Goal: Task Accomplishment & Management: Manage account settings

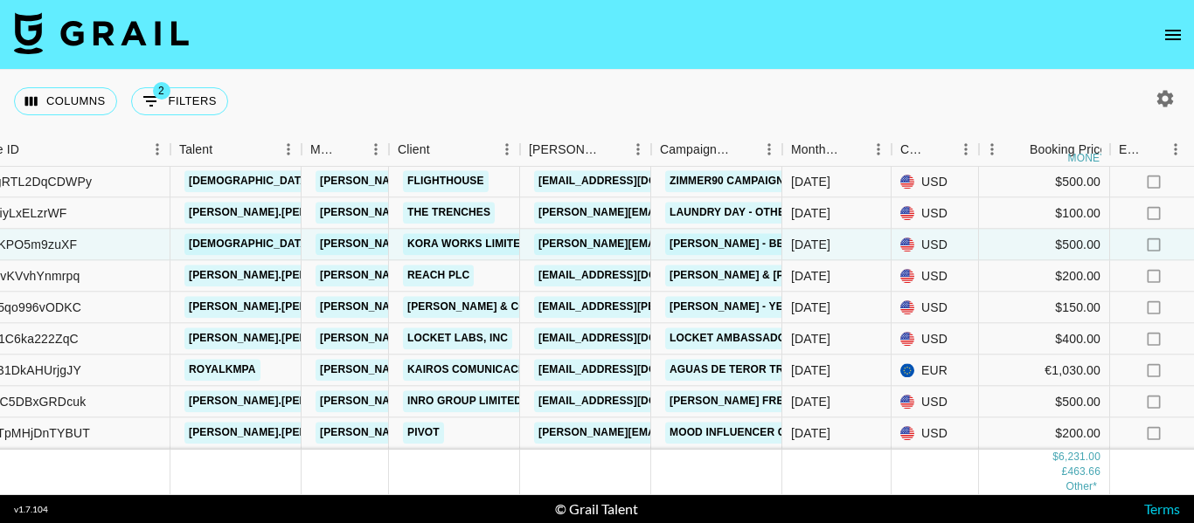
scroll to position [509, 203]
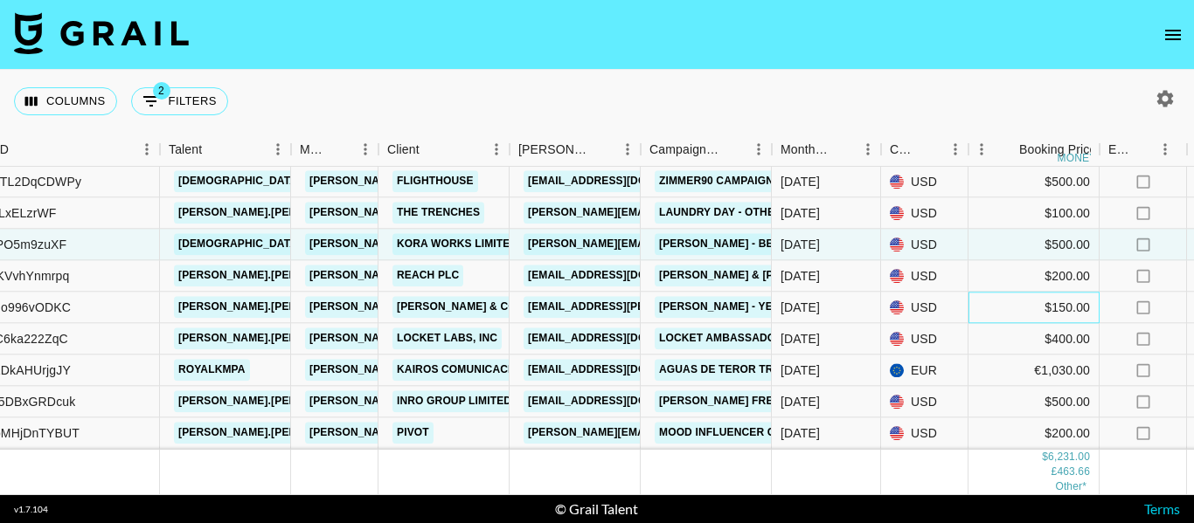
click at [999, 297] on div "$150.00" at bounding box center [1033, 308] width 131 height 31
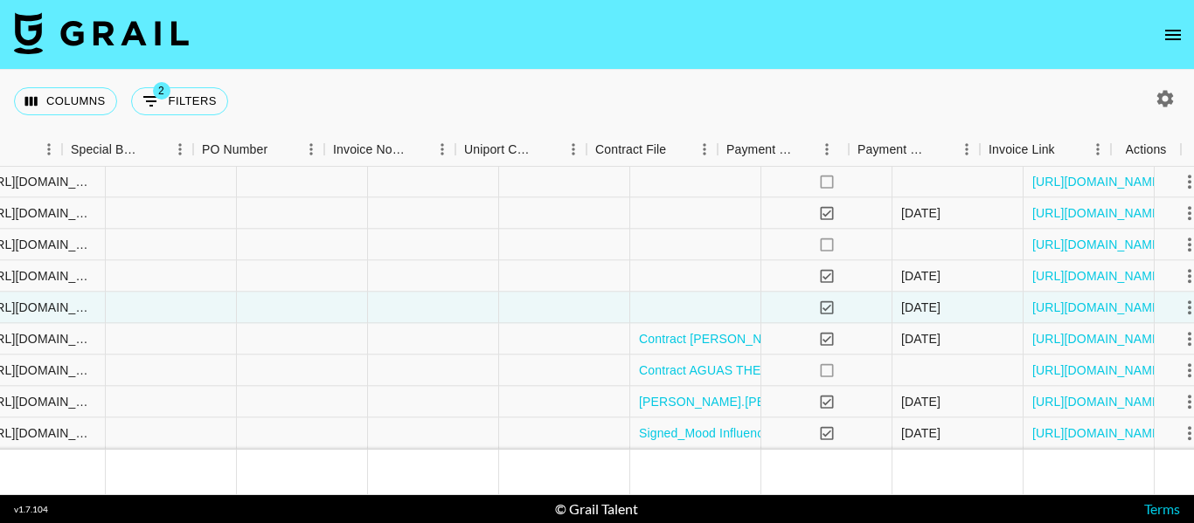
scroll to position [509, 1720]
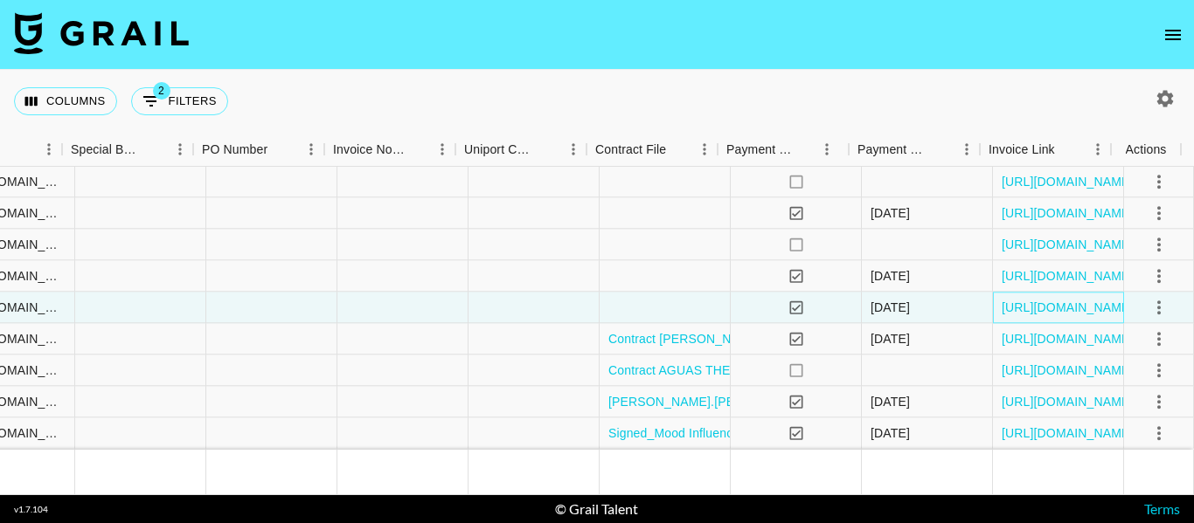
click at [994, 305] on div "[URL][DOMAIN_NAME]" at bounding box center [1058, 308] width 131 height 31
click at [1001, 299] on link "[URL][DOMAIN_NAME]" at bounding box center [1067, 307] width 132 height 17
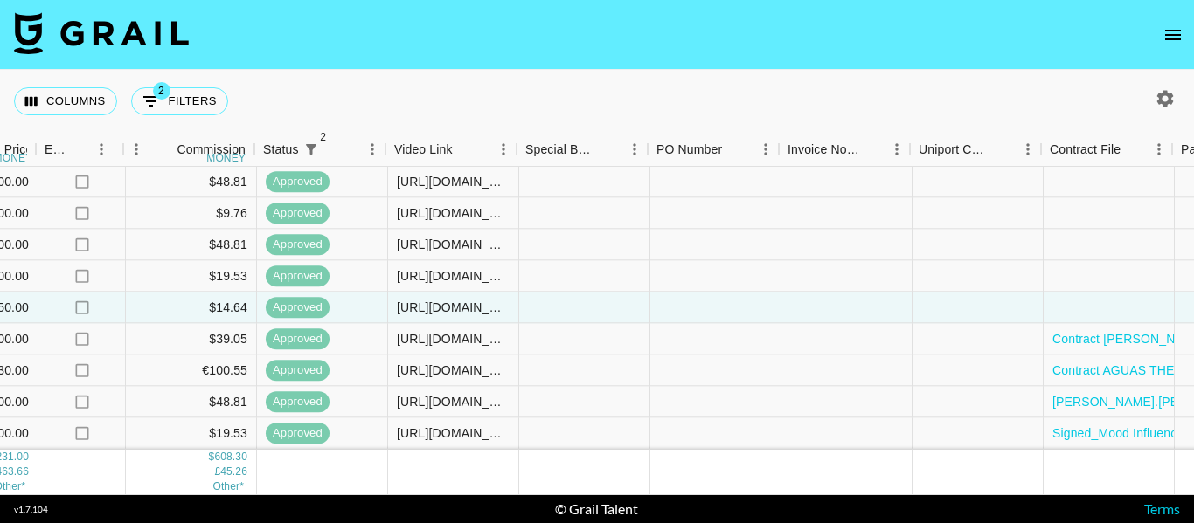
scroll to position [509, 1227]
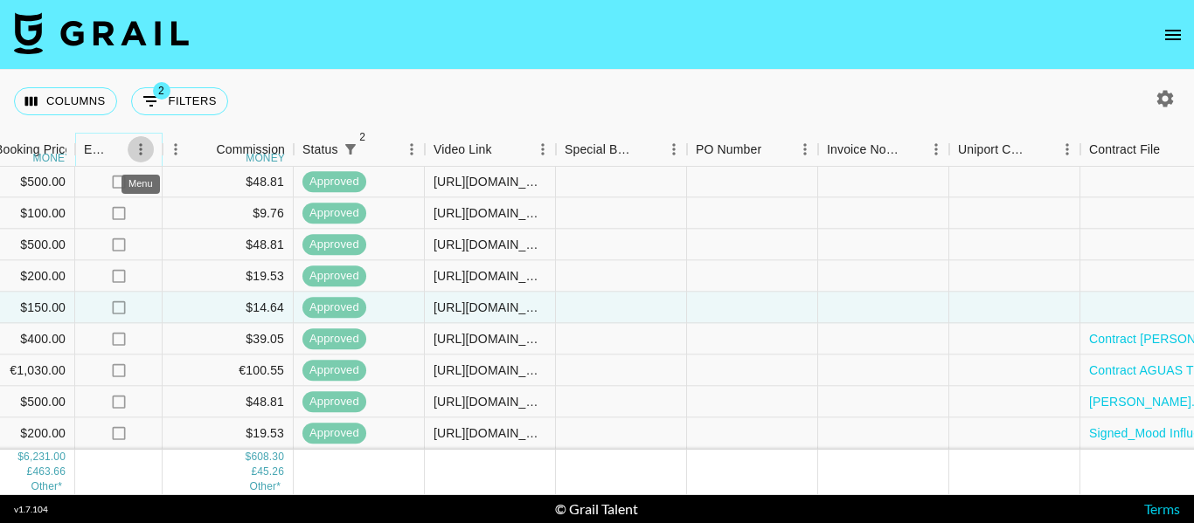
click at [145, 150] on icon "Menu" at bounding box center [140, 149] width 17 height 17
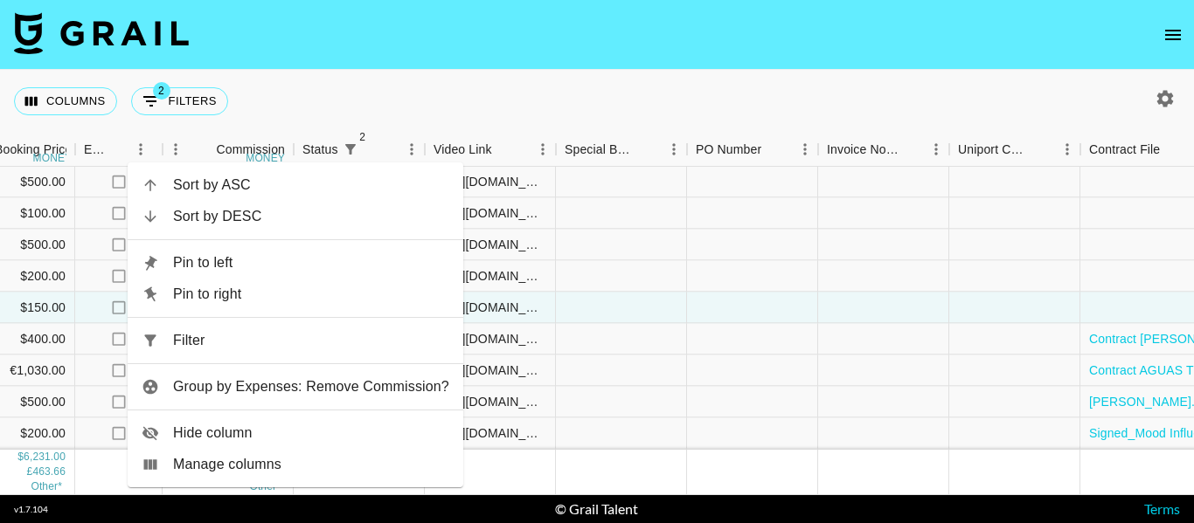
click at [616, 119] on div "Columns 2 Filters + Booking" at bounding box center [597, 101] width 1194 height 63
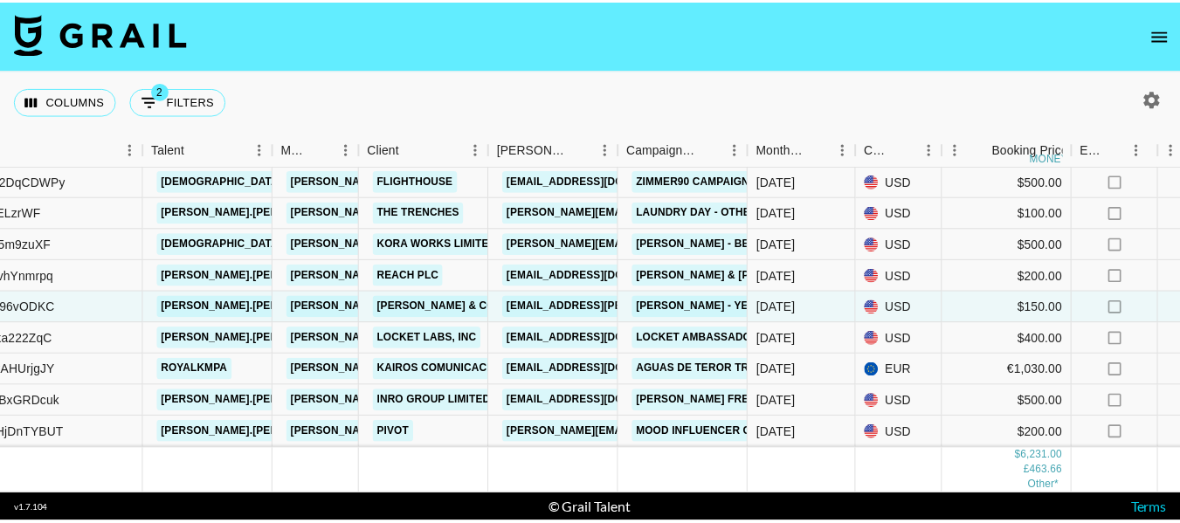
scroll to position [509, 308]
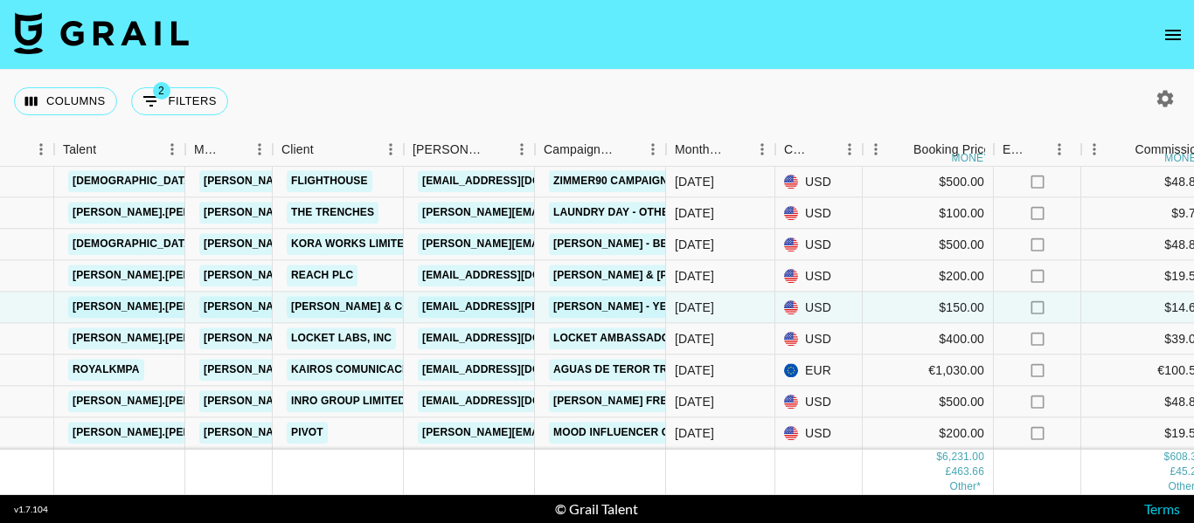
click at [1175, 26] on icon "open drawer" at bounding box center [1172, 34] width 21 height 21
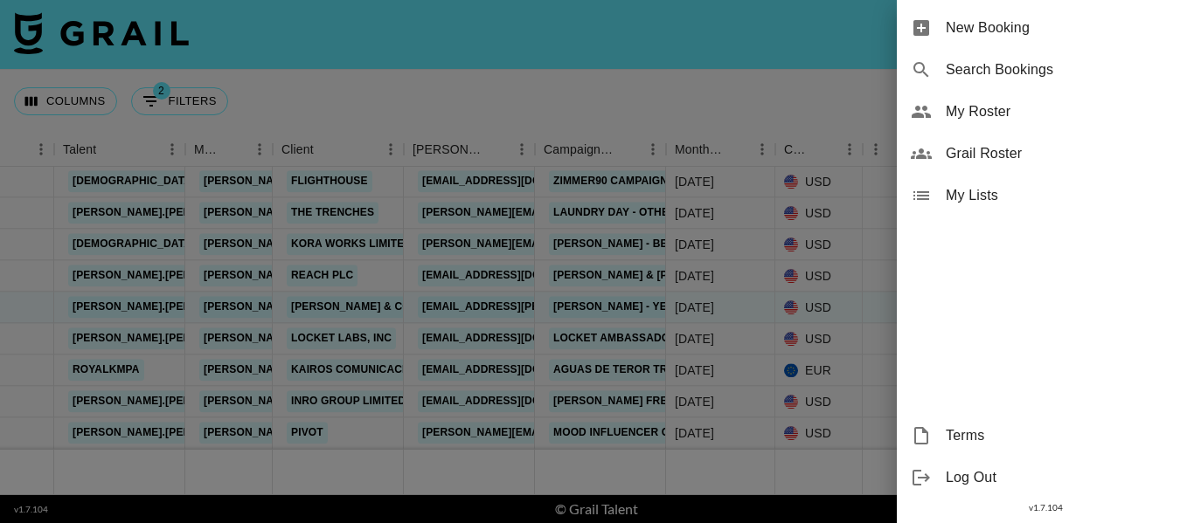
click at [993, 105] on span "My Roster" at bounding box center [1062, 111] width 234 height 21
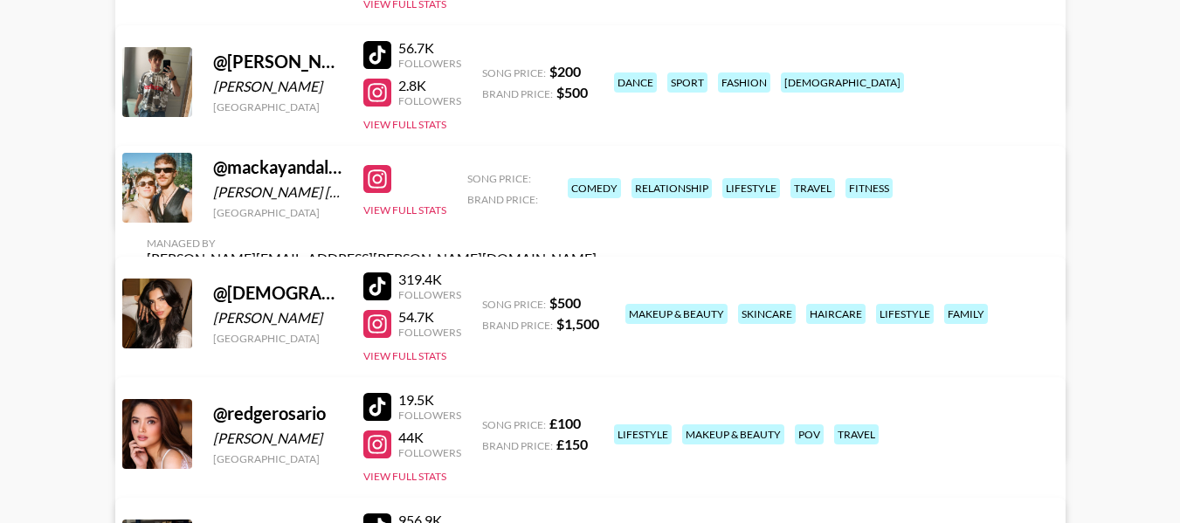
scroll to position [262, 0]
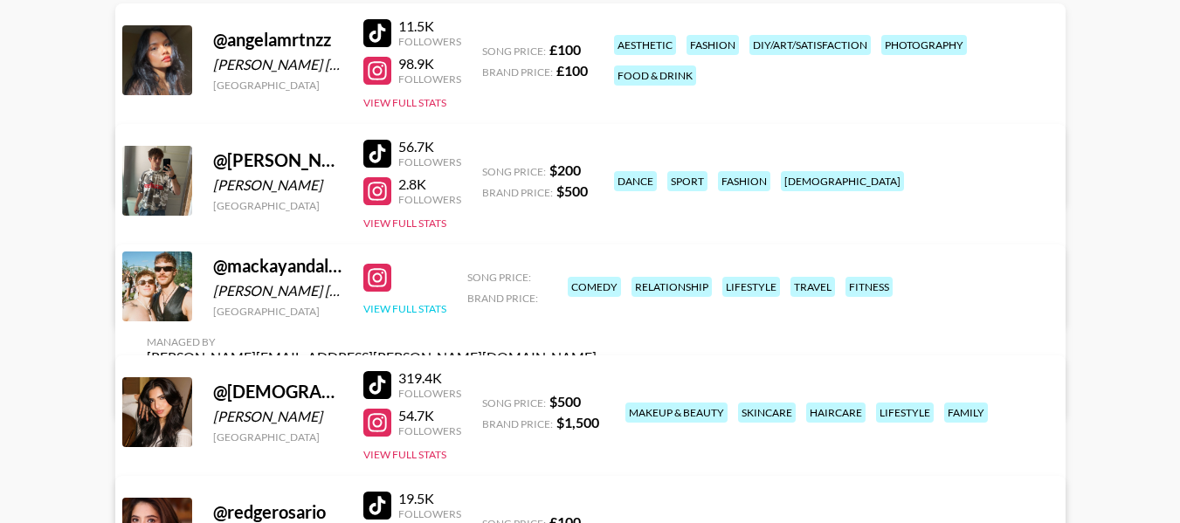
click at [420, 315] on button "View Full Stats" at bounding box center [404, 308] width 83 height 13
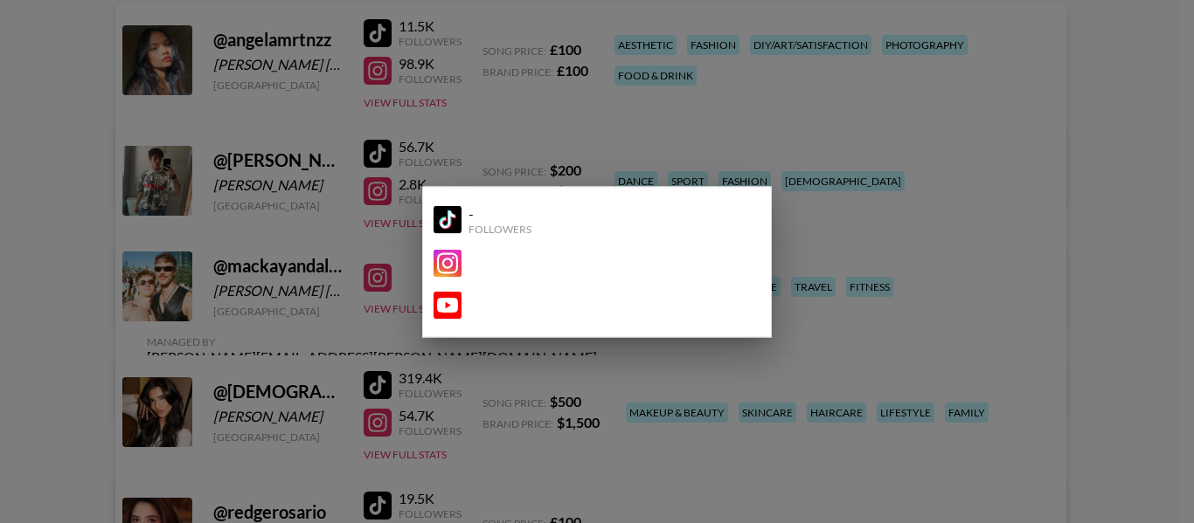
click at [1025, 290] on div at bounding box center [597, 261] width 1194 height 523
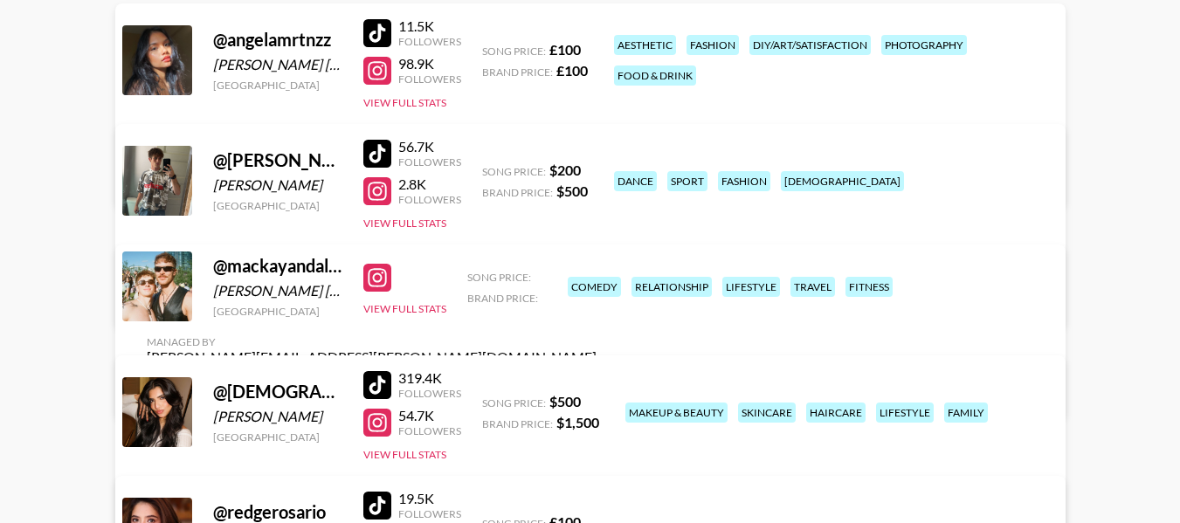
click at [597, 380] on link "View/Edit Details" at bounding box center [372, 388] width 450 height 17
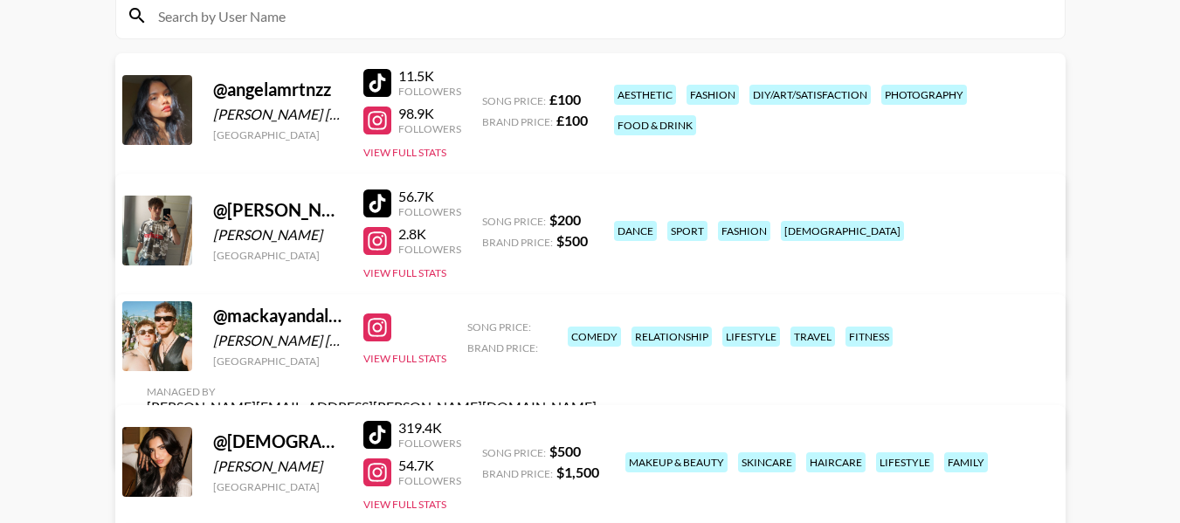
scroll to position [0, 0]
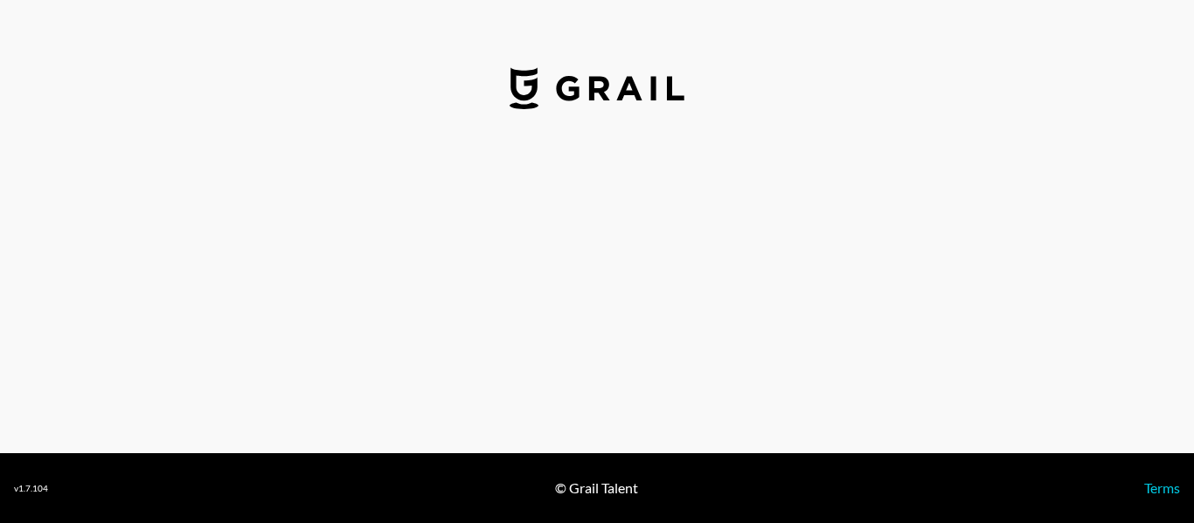
select select "USD"
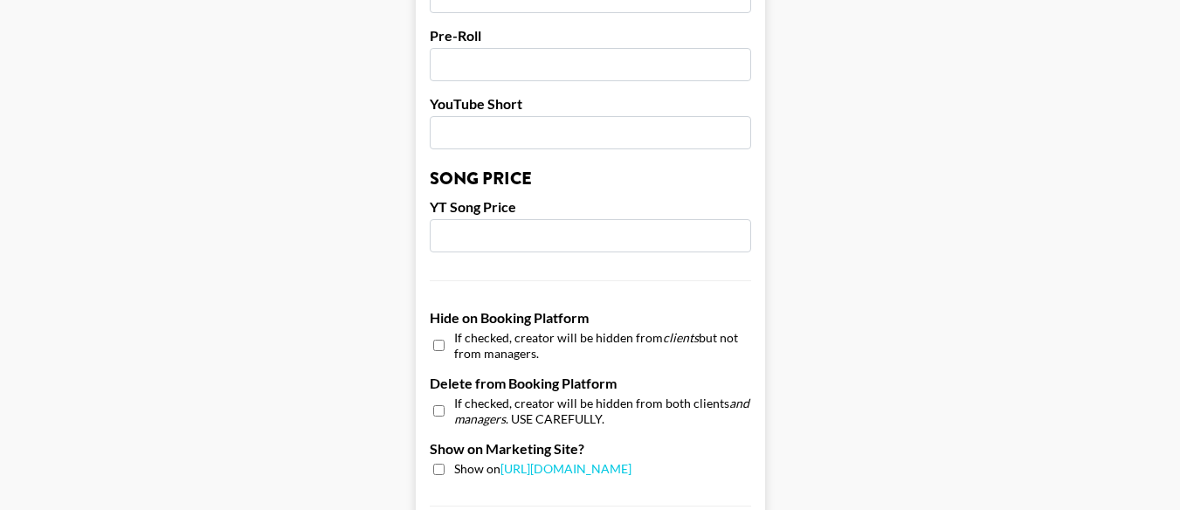
scroll to position [1573, 0]
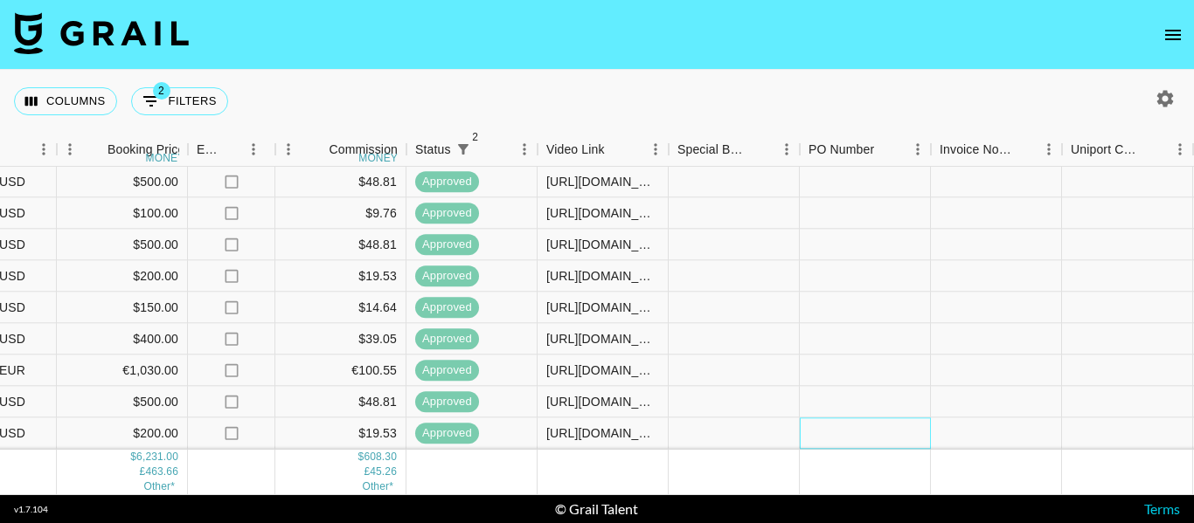
scroll to position [509, 1124]
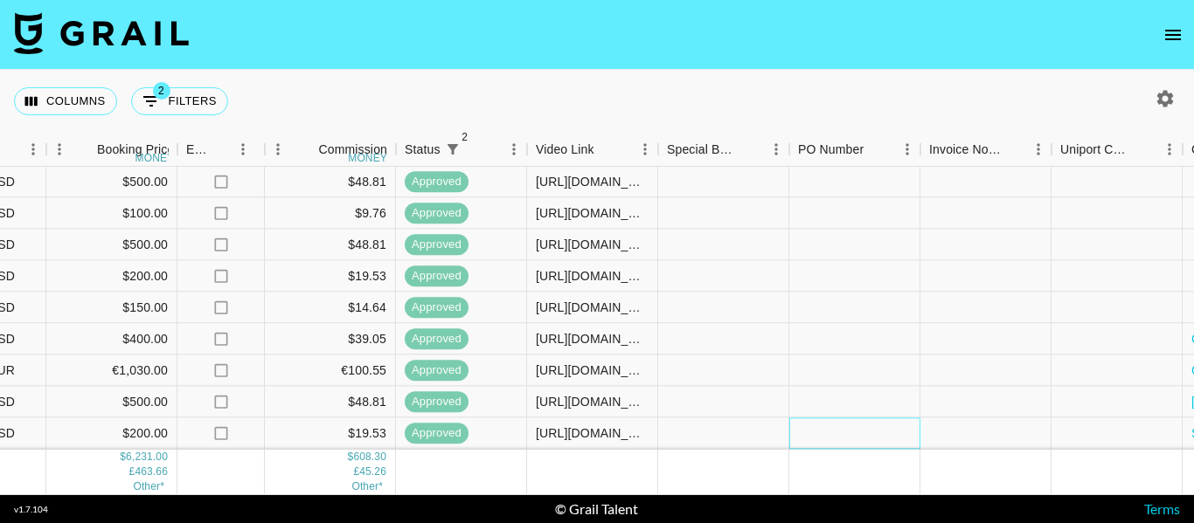
drag, startPoint x: 844, startPoint y: 411, endPoint x: 1100, endPoint y: 503, distance: 272.2
click at [1100, 503] on section "Columns 2 Filters + Booking Month Due Airtable ID Talent Manager Client Booker …" at bounding box center [597, 261] width 1194 height 523
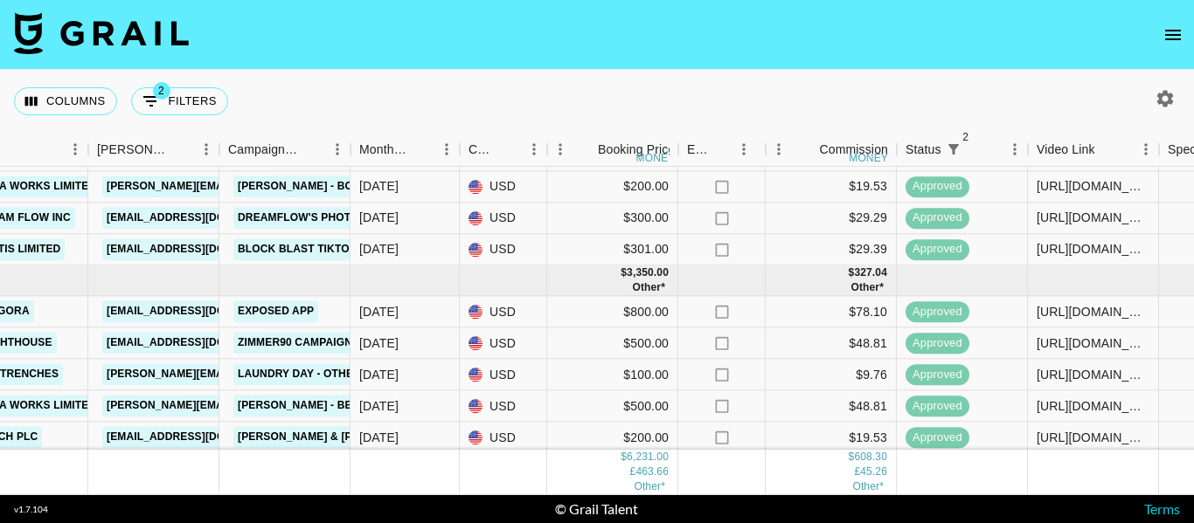
scroll to position [509, 624]
